Goal: Task Accomplishment & Management: Use online tool/utility

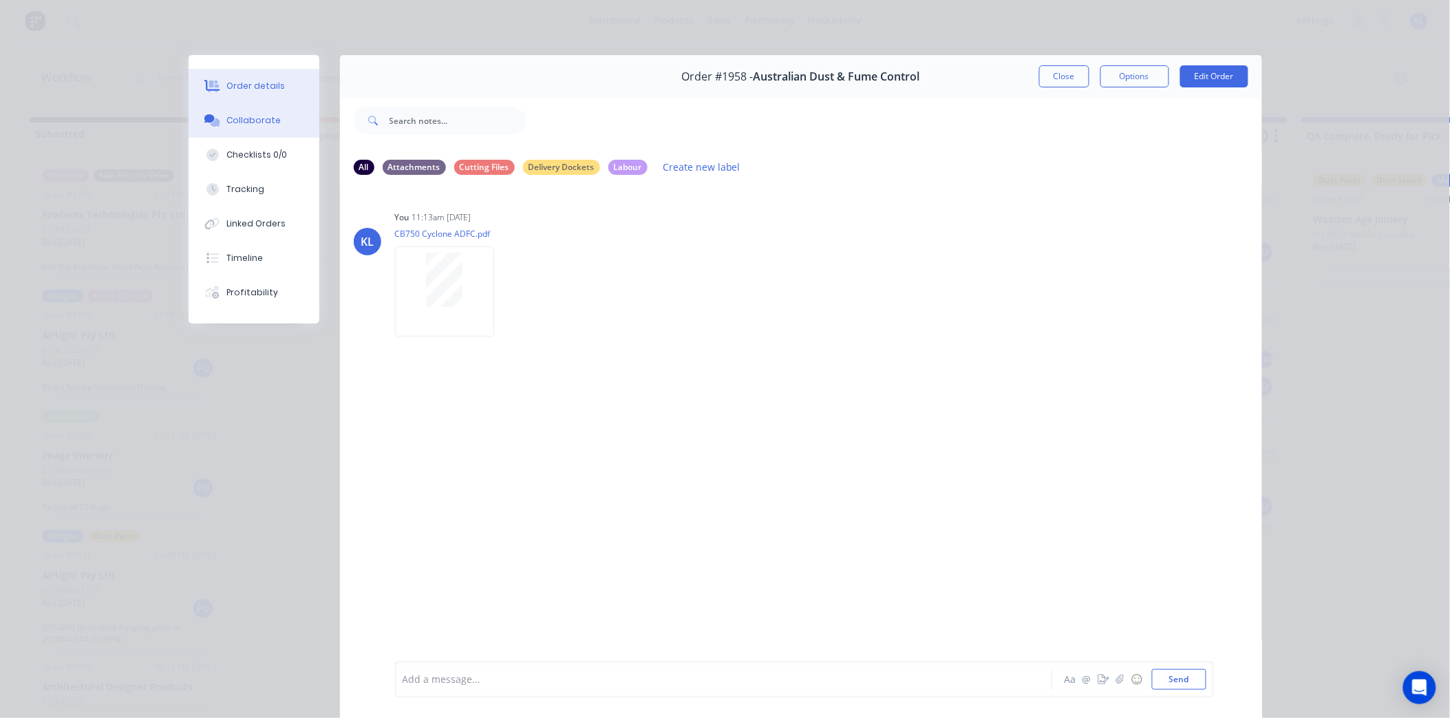
click at [242, 88] on div "Order details" at bounding box center [255, 86] width 58 height 12
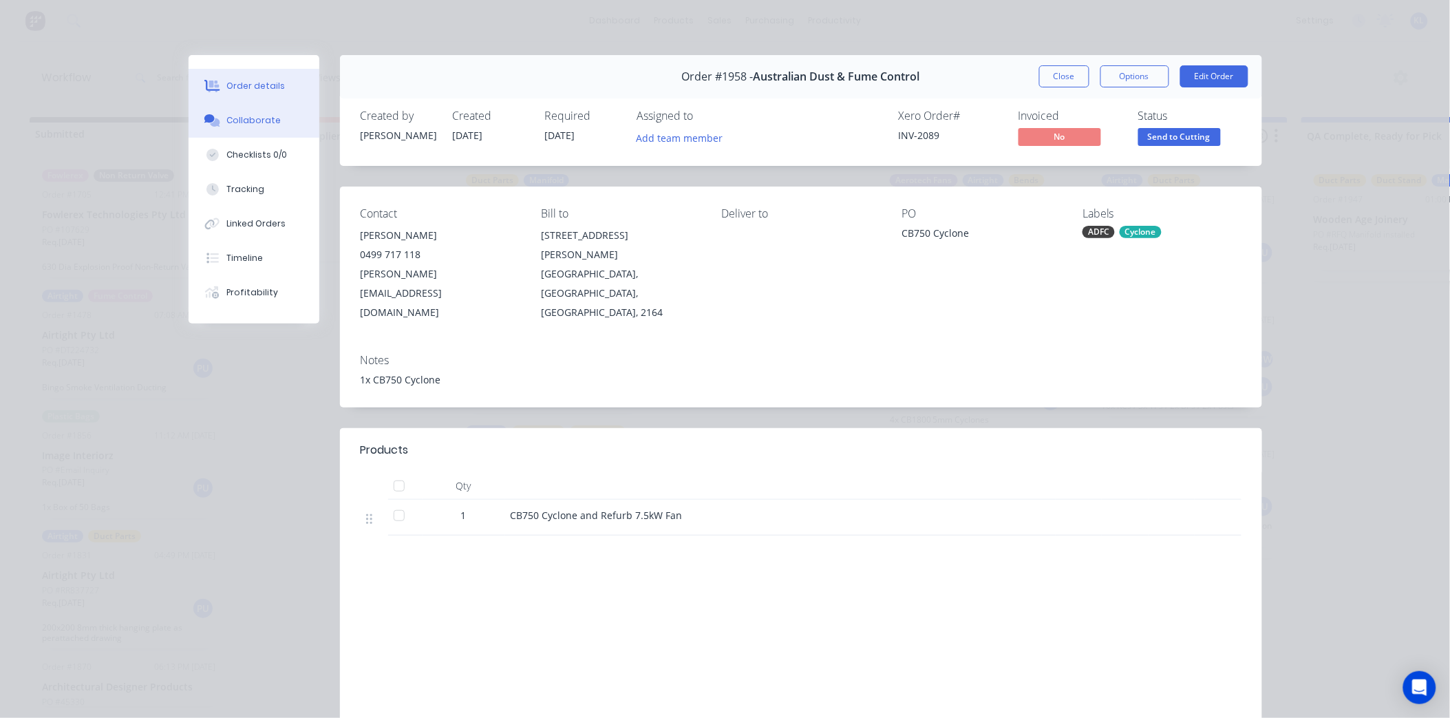
click at [226, 118] on div "Collaborate" at bounding box center [253, 120] width 54 height 12
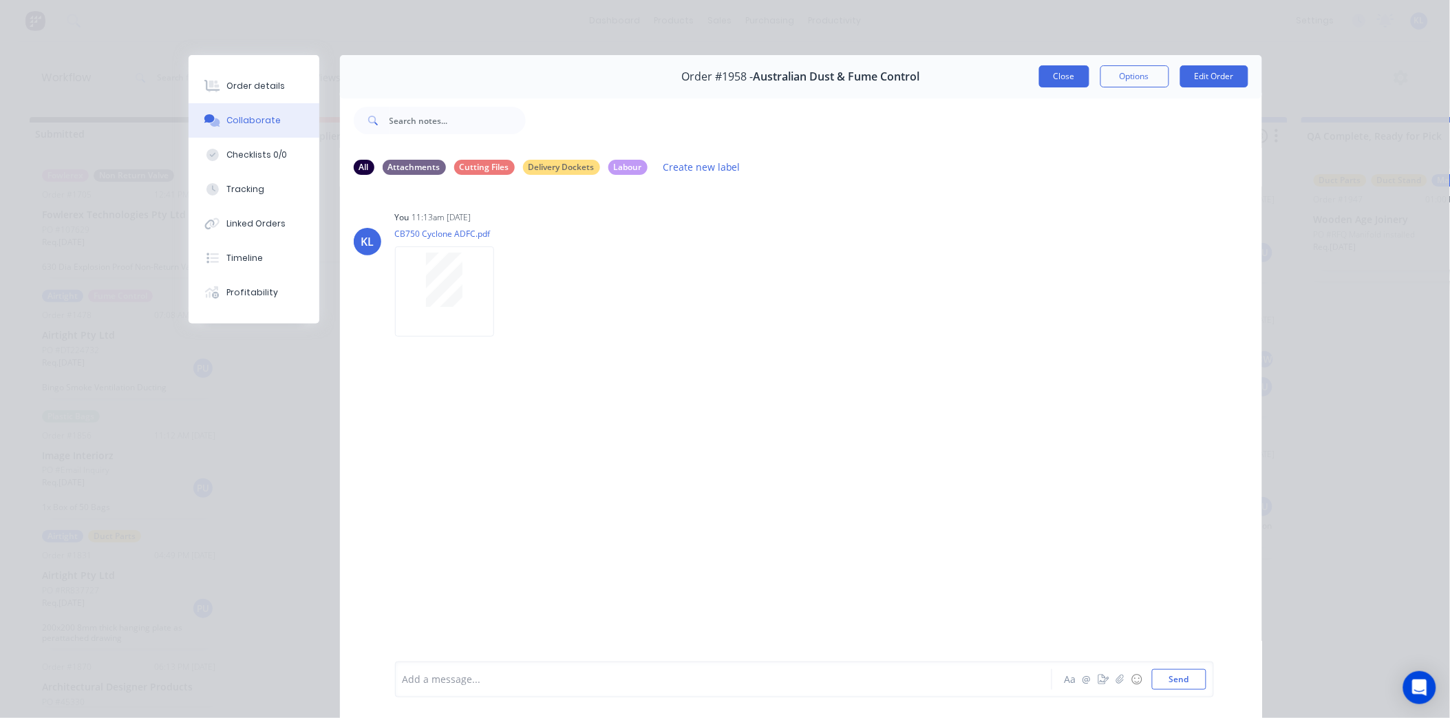
click at [1062, 76] on button "Close" at bounding box center [1064, 76] width 50 height 22
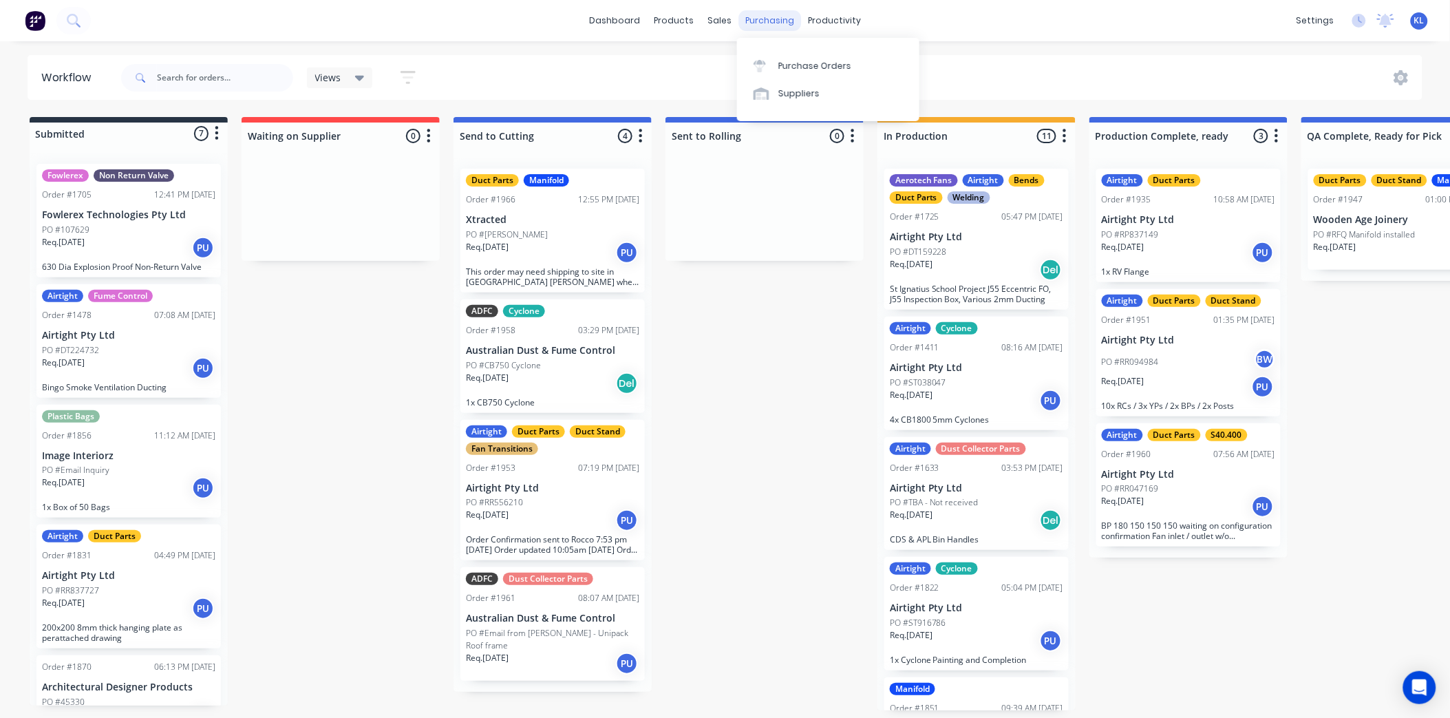
click at [771, 17] on div "purchasing" at bounding box center [769, 20] width 63 height 21
click at [807, 71] on div "Purchase Orders" at bounding box center [814, 66] width 73 height 12
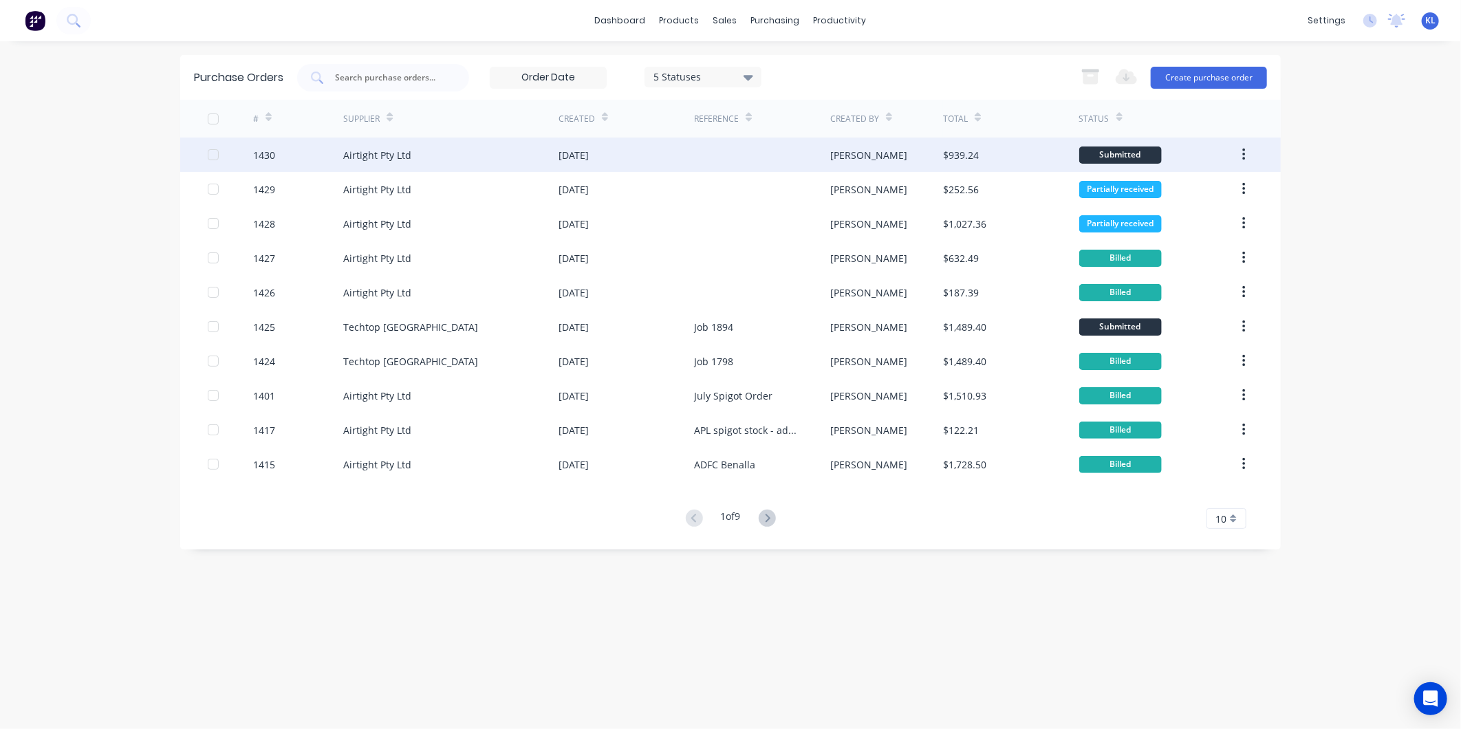
click at [1040, 151] on div "$939.24" at bounding box center [1011, 155] width 136 height 34
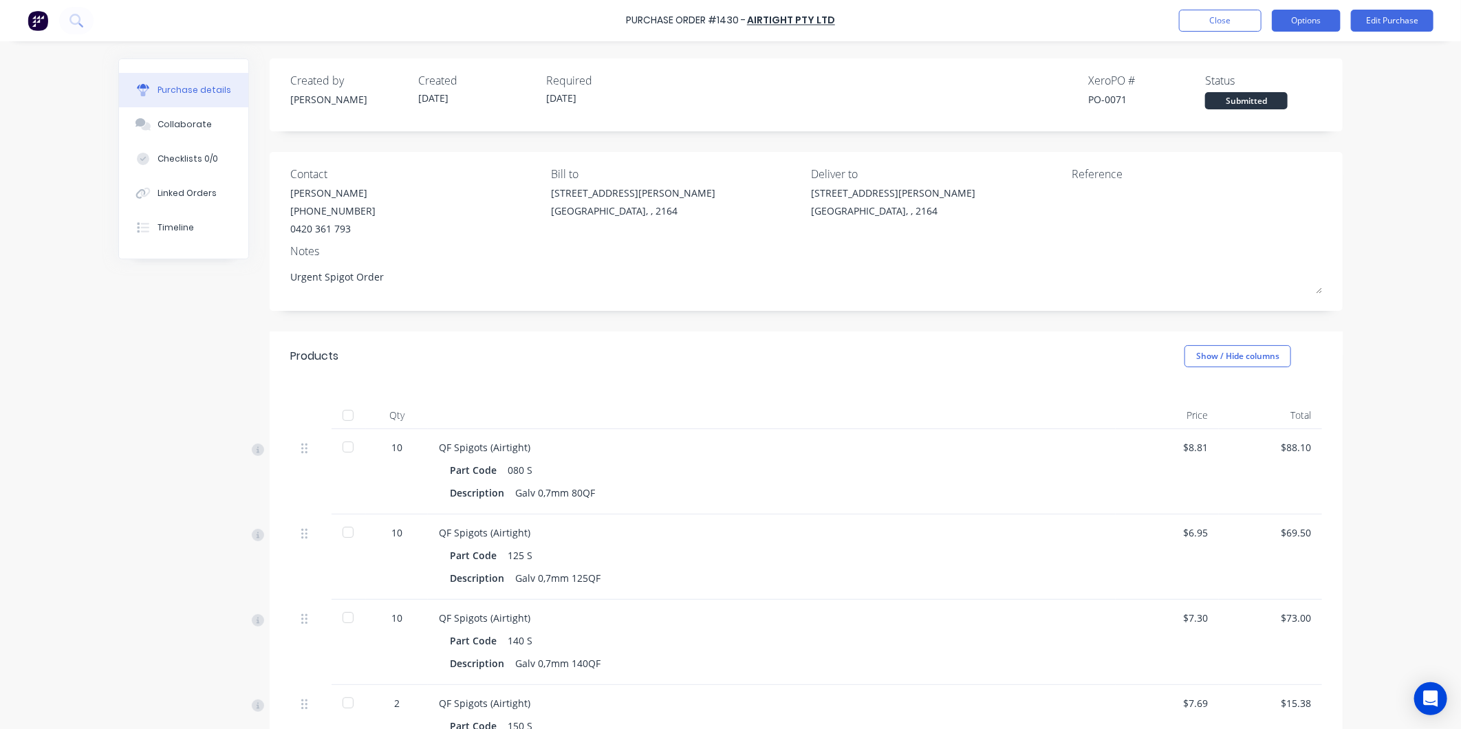
click at [1303, 21] on button "Options" at bounding box center [1306, 21] width 69 height 22
click at [1260, 58] on div "Print / Email" at bounding box center [1276, 56] width 106 height 20
drag, startPoint x: 1237, startPoint y: 61, endPoint x: 1294, endPoint y: 36, distance: 62.0
click at [1237, 60] on div "Back" at bounding box center [1276, 56] width 106 height 20
click at [1290, 10] on button "Options" at bounding box center [1306, 21] width 69 height 22
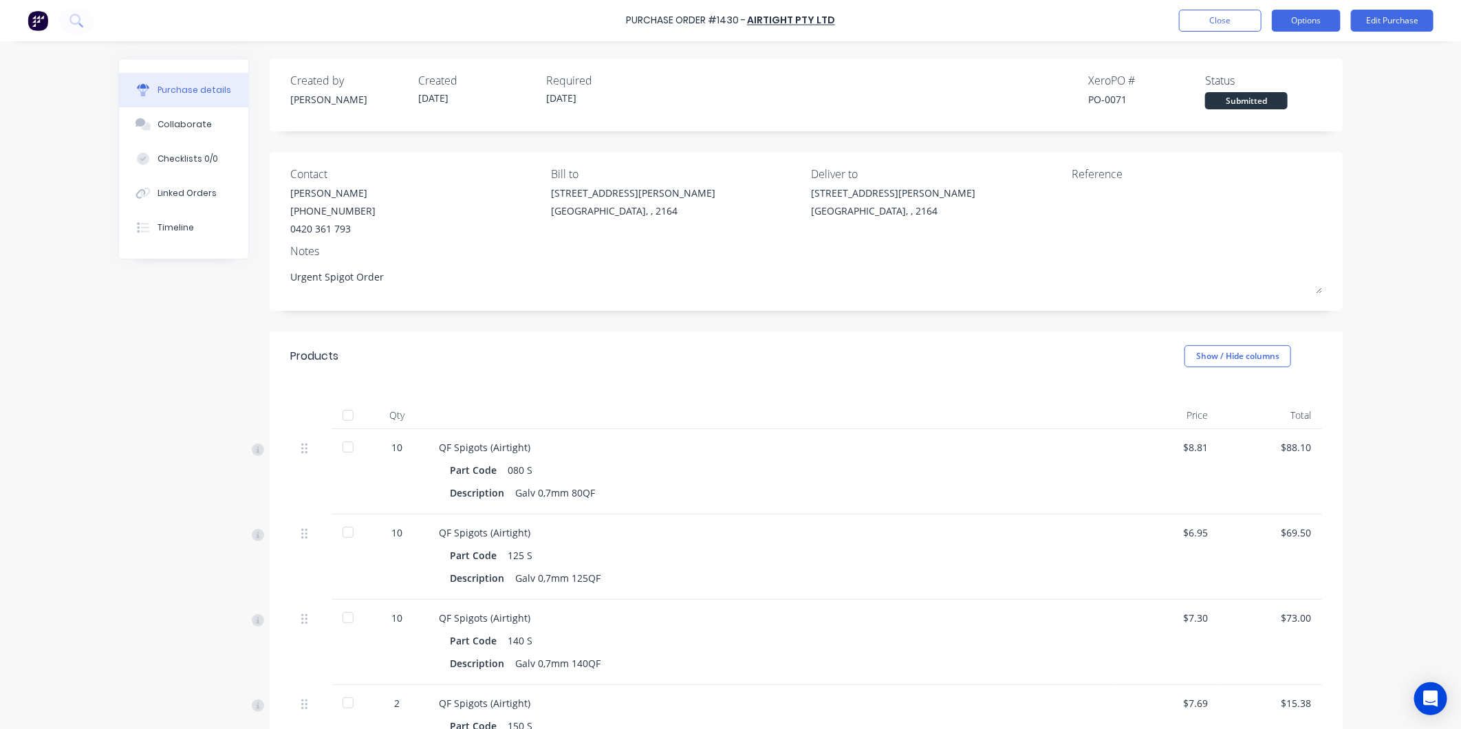
click at [1290, 10] on button "Options" at bounding box center [1306, 21] width 69 height 22
click at [1263, 55] on div "Print / Email" at bounding box center [1276, 56] width 106 height 20
click at [1250, 83] on div "With pricing" at bounding box center [1276, 84] width 106 height 20
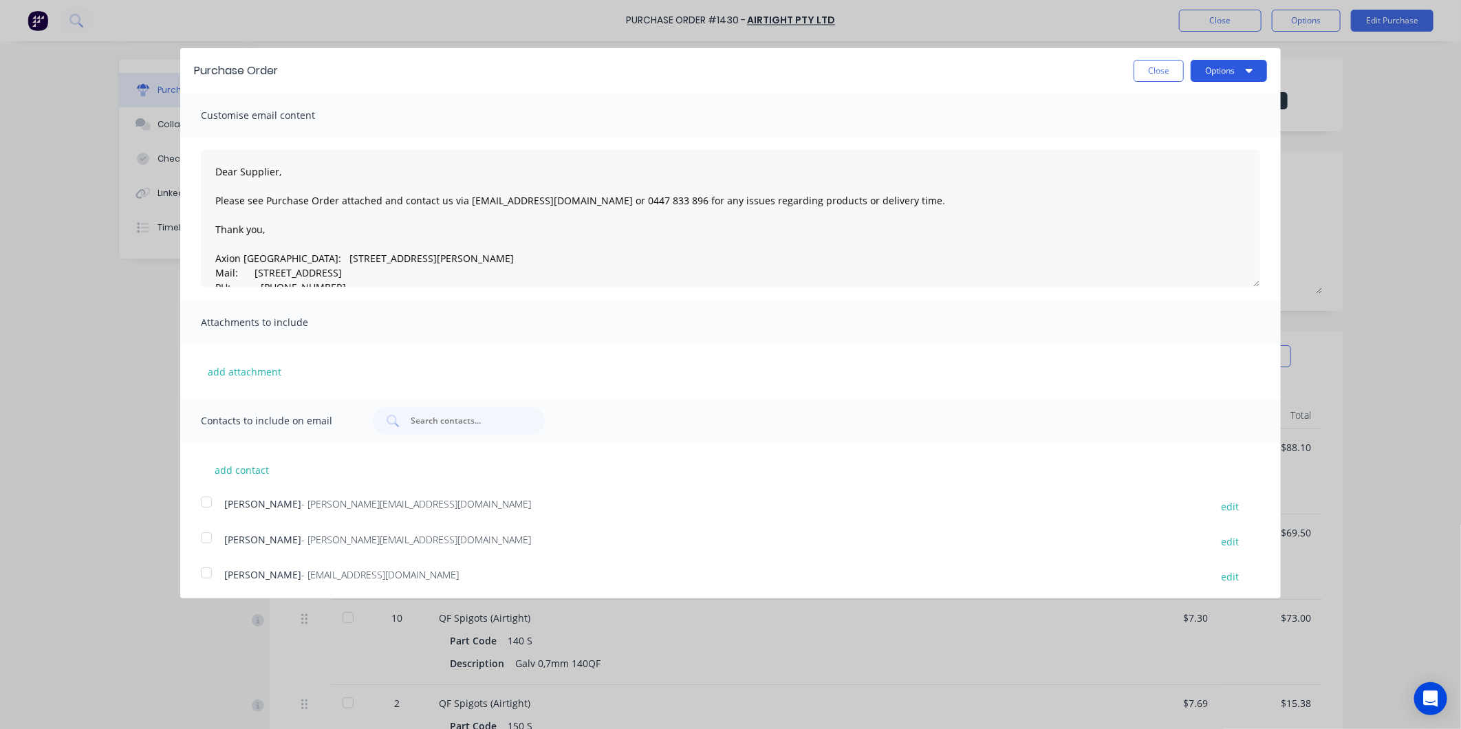
click at [1197, 76] on button "Options" at bounding box center [1229, 71] width 76 height 22
click at [1171, 103] on div "Print" at bounding box center [1202, 106] width 106 height 20
type textarea "x"
